Goal: Check status: Check status

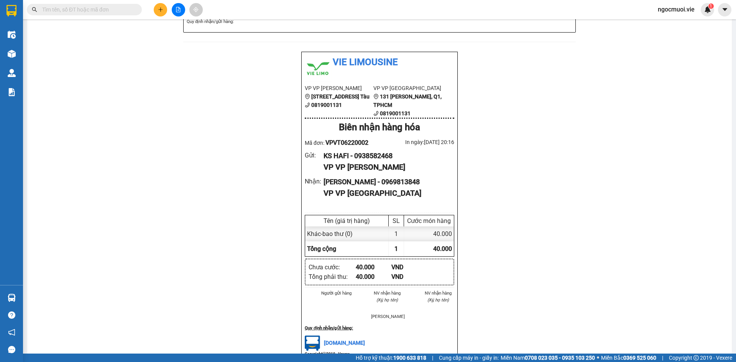
scroll to position [307, 0]
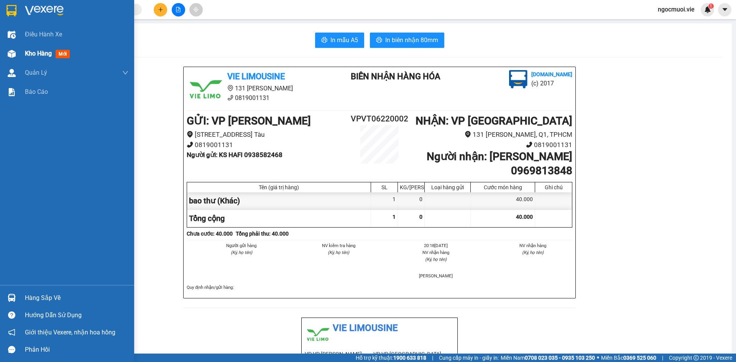
click at [23, 53] on div "Kho hàng mới" at bounding box center [67, 53] width 134 height 19
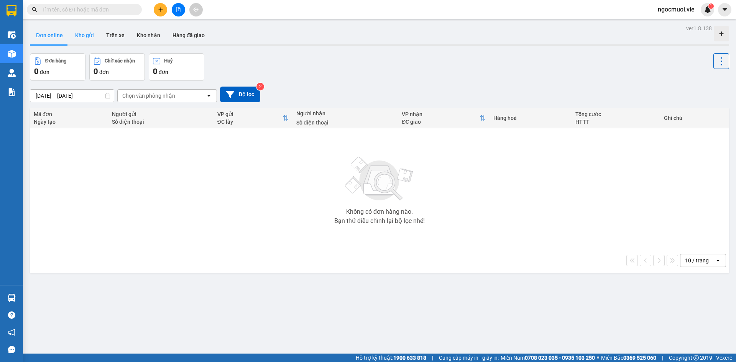
click at [73, 28] on button "Kho gửi" at bounding box center [84, 35] width 31 height 18
type input "[DATE] – [DATE]"
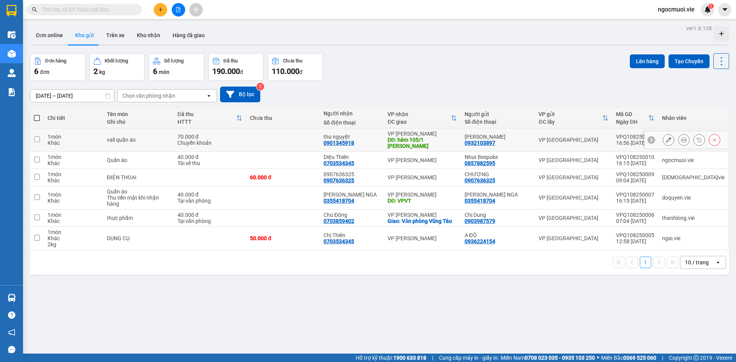
click at [318, 132] on td at bounding box center [283, 139] width 74 height 23
checkbox input "true"
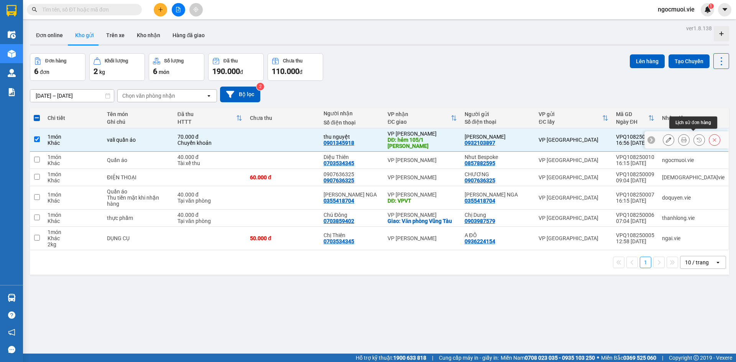
click at [694, 137] on button at bounding box center [699, 139] width 11 height 13
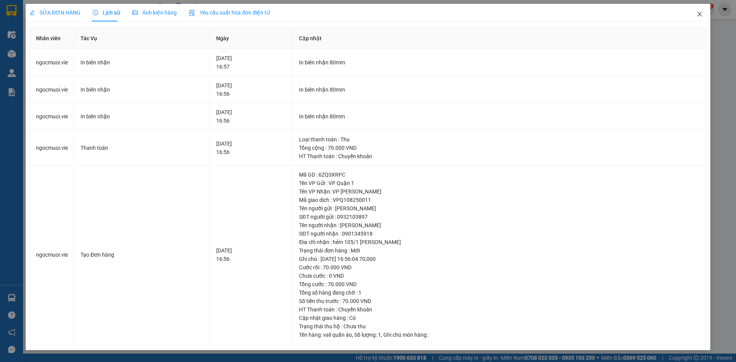
click at [699, 13] on icon "close" at bounding box center [700, 14] width 6 height 6
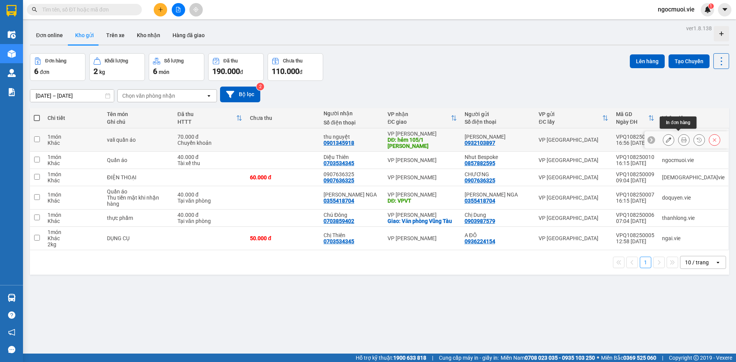
click at [682, 137] on icon at bounding box center [684, 139] width 5 height 5
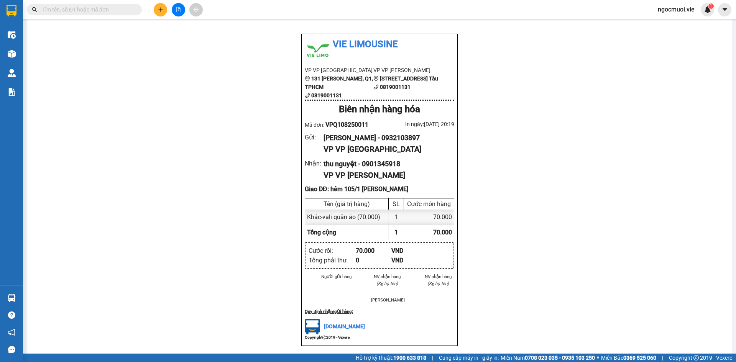
scroll to position [300, 0]
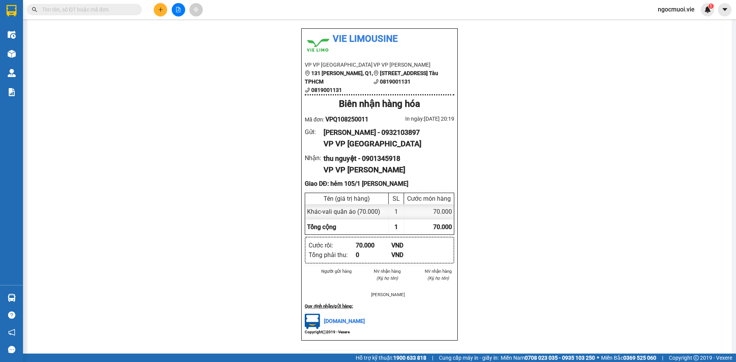
click at [540, 183] on div "Vie Limousine 131 [PERSON_NAME] 0819001131 Biên nhận hàng hóa [DOMAIN_NAME] (c)…" at bounding box center [379, 63] width 687 height 593
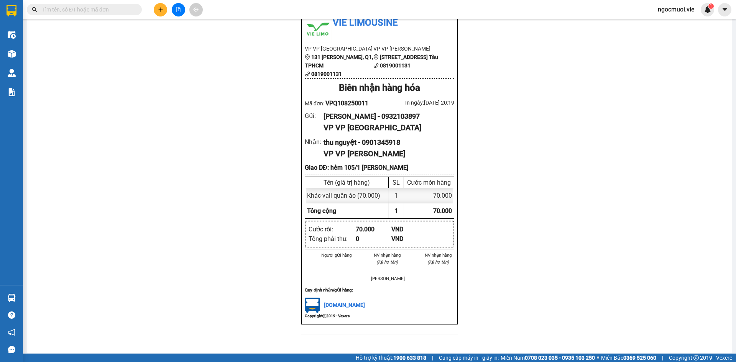
scroll to position [328, 0]
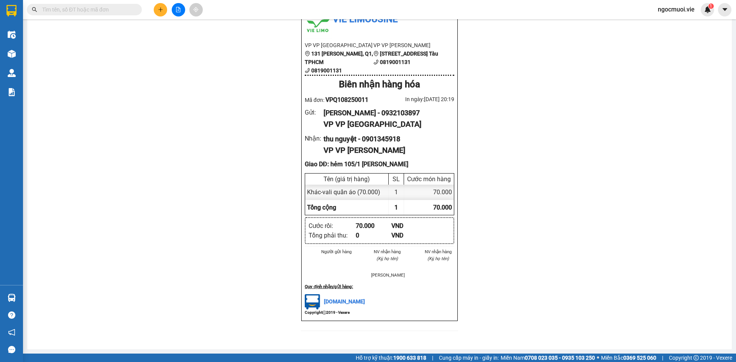
click at [177, 155] on div "Vie Limousine 131 [PERSON_NAME] 0819001131 Biên nhận hàng hóa [DOMAIN_NAME] (c)…" at bounding box center [379, 43] width 687 height 593
